Goal: Task Accomplishment & Management: Complete application form

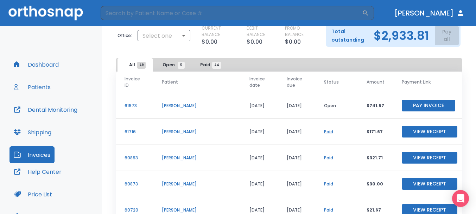
click at [175, 66] on span "Open 5" at bounding box center [172, 65] width 19 height 6
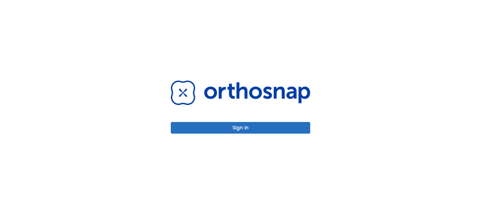
click at [242, 133] on button "Sign in" at bounding box center [240, 128] width 139 height 12
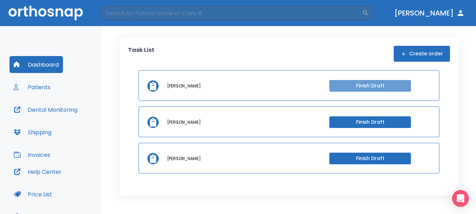
click at [361, 89] on button "Finish Draft" at bounding box center [370, 86] width 82 height 12
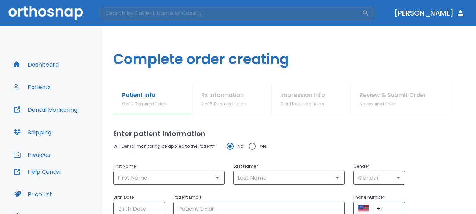
type input "[PERSON_NAME]"
type input "laisola"
type input "0"
type input "[DATE]"
type input "[EMAIL_ADDRESS][DOMAIN_NAME]"
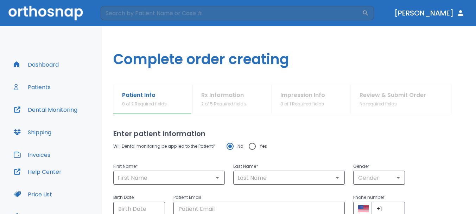
type input "[PHONE_NUMBER]"
radio input "false"
radio input "true"
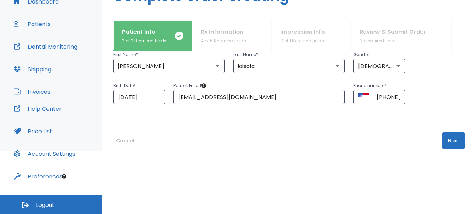
scroll to position [61, 0]
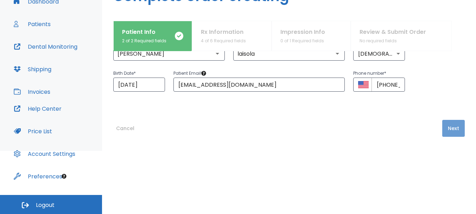
click at [442, 129] on button "Next" at bounding box center [453, 128] width 23 height 17
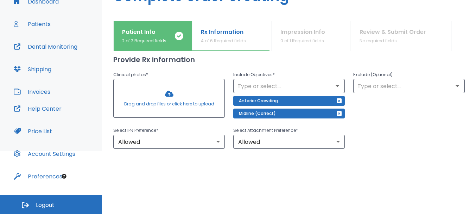
scroll to position [0, 0]
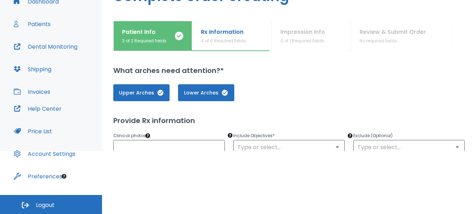
click at [163, 94] on icon "button" at bounding box center [160, 92] width 7 height 7
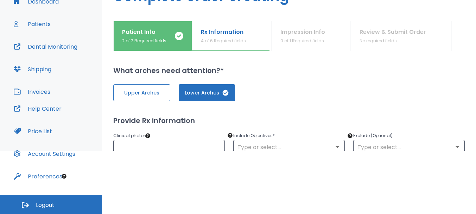
click at [163, 94] on span "Upper Arches" at bounding box center [142, 92] width 42 height 7
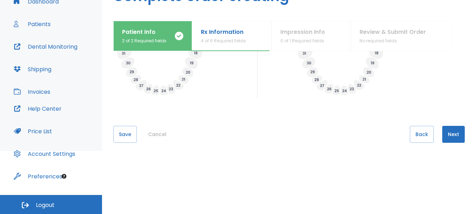
scroll to position [308, 0]
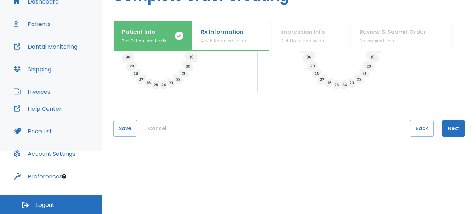
click at [456, 130] on button "Next" at bounding box center [453, 128] width 23 height 17
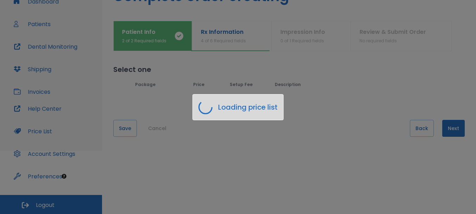
scroll to position [0, 0]
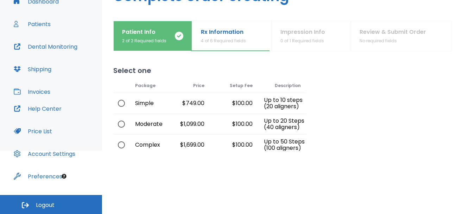
click at [125, 145] on input "radio" at bounding box center [121, 144] width 15 height 15
radio input "true"
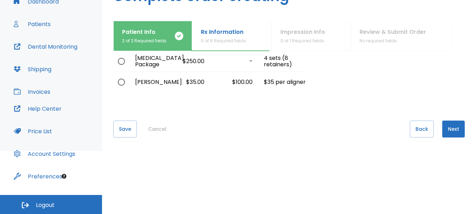
scroll to position [105, 0]
click at [442, 130] on button "Next" at bounding box center [453, 128] width 23 height 17
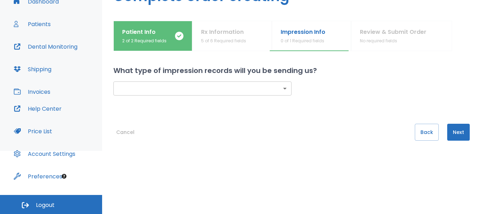
click at [280, 86] on body "​ [PERSON_NAME] Dashboard Patients Dental Monitoring Shipping Invoices Help Cen…" at bounding box center [240, 44] width 481 height 214
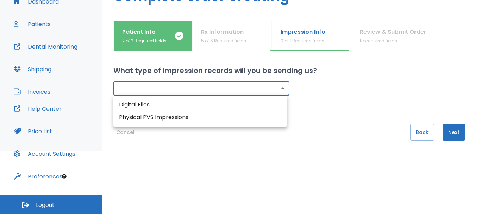
click at [164, 113] on li "Physical PVS Impressions" at bounding box center [200, 117] width 174 height 13
type input "physical"
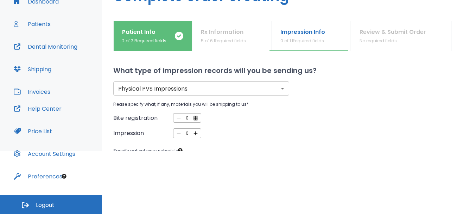
click at [197, 119] on icon "button" at bounding box center [196, 118] width 6 height 6
type input "1"
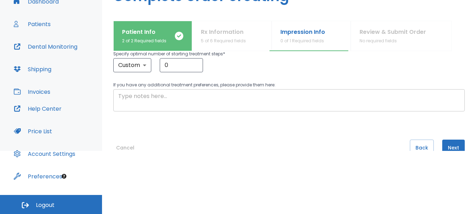
scroll to position [147, 0]
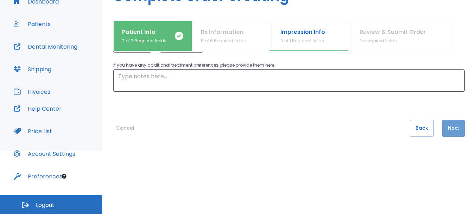
click at [450, 128] on button "Next" at bounding box center [453, 128] width 23 height 17
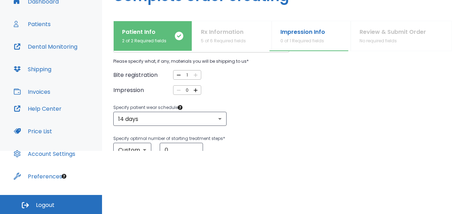
scroll to position [0, 0]
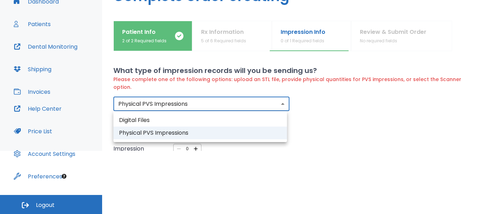
click at [284, 100] on body "​ [PERSON_NAME] Dashboard Patients Dental Monitoring Shipping Invoices Help Cen…" at bounding box center [240, 44] width 481 height 214
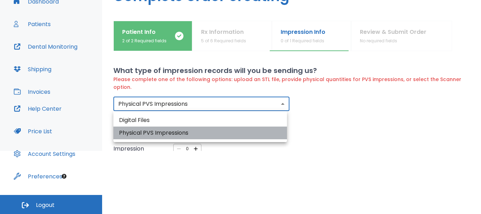
click at [158, 131] on li "Physical PVS Impressions" at bounding box center [200, 132] width 174 height 13
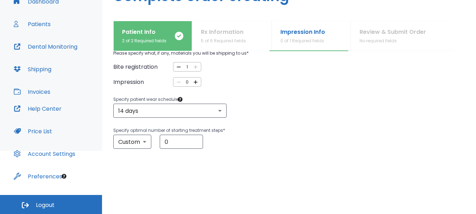
scroll to position [70, 0]
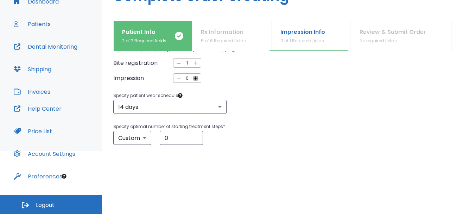
click at [193, 80] on icon "button" at bounding box center [196, 78] width 6 height 6
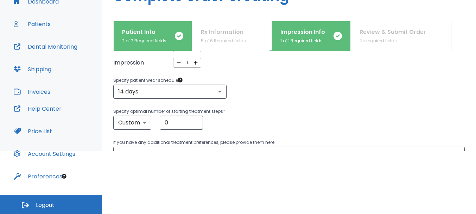
scroll to position [55, 0]
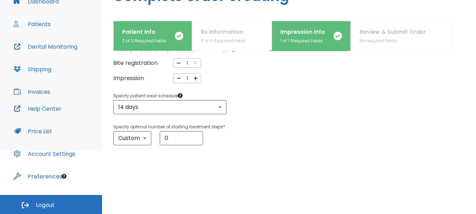
click at [193, 80] on icon "button" at bounding box center [196, 78] width 6 height 6
type input "2"
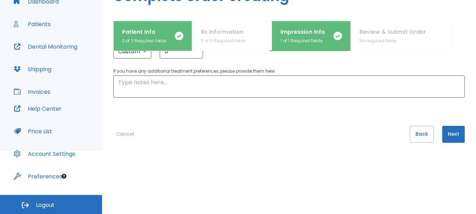
scroll to position [147, 0]
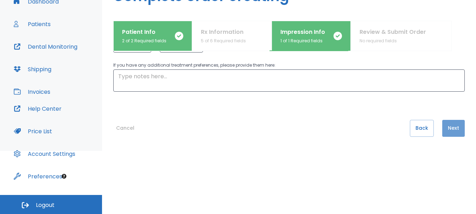
click at [457, 125] on button "Next" at bounding box center [453, 128] width 23 height 17
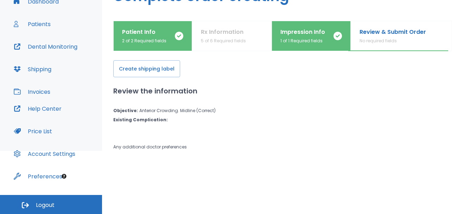
scroll to position [0, 0]
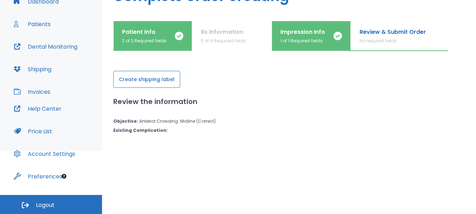
click at [146, 85] on button "Create shipping label" at bounding box center [146, 79] width 67 height 17
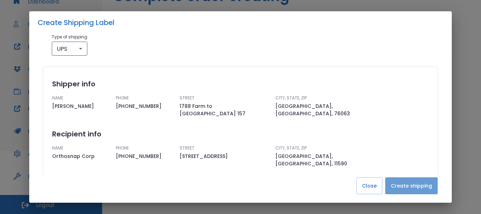
click at [410, 190] on button "Create shipping" at bounding box center [411, 185] width 52 height 17
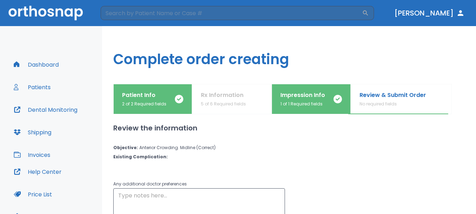
click at [386, 94] on p "Review & Submit Order" at bounding box center [393, 95] width 67 height 8
click at [45, 87] on button "Patients" at bounding box center [32, 86] width 45 height 17
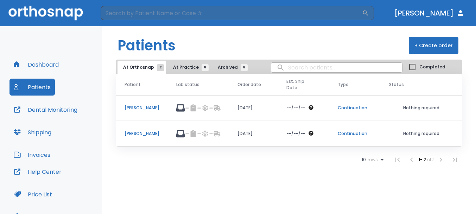
click at [174, 67] on span "At Practice 8" at bounding box center [189, 67] width 32 height 6
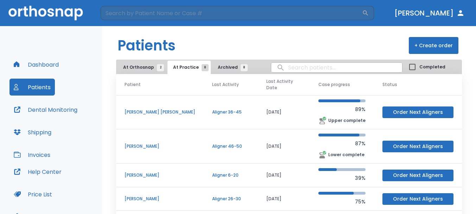
click at [145, 65] on span "At Orthosnap 2" at bounding box center [141, 67] width 37 height 6
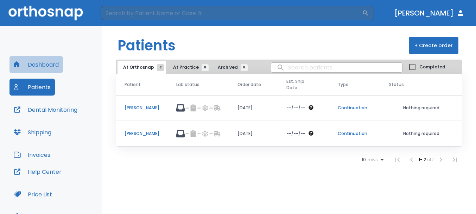
click at [59, 68] on button "Dashboard" at bounding box center [36, 64] width 53 height 17
